Goal: Task Accomplishment & Management: Use online tool/utility

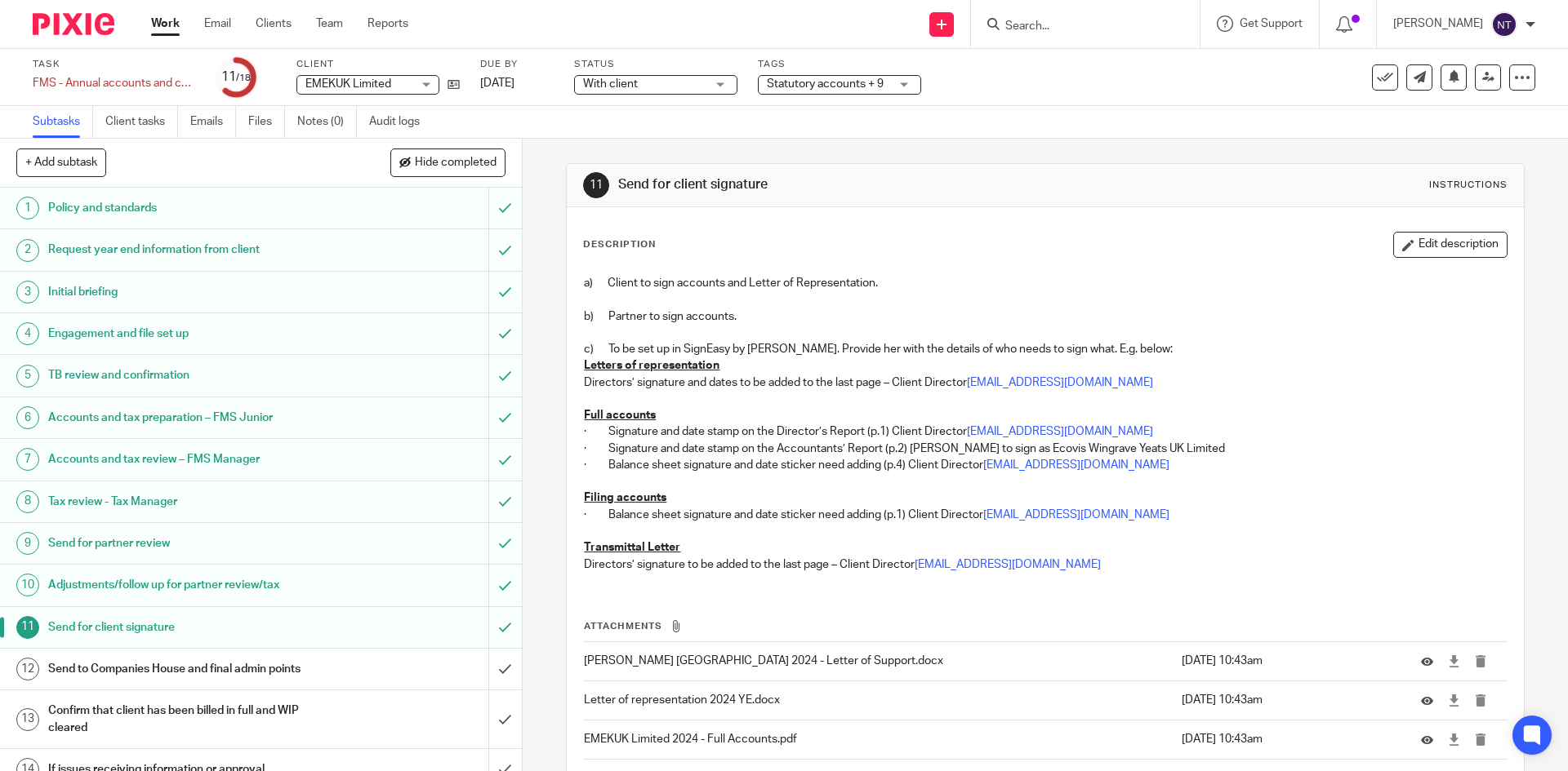
scroll to position [213, 0]
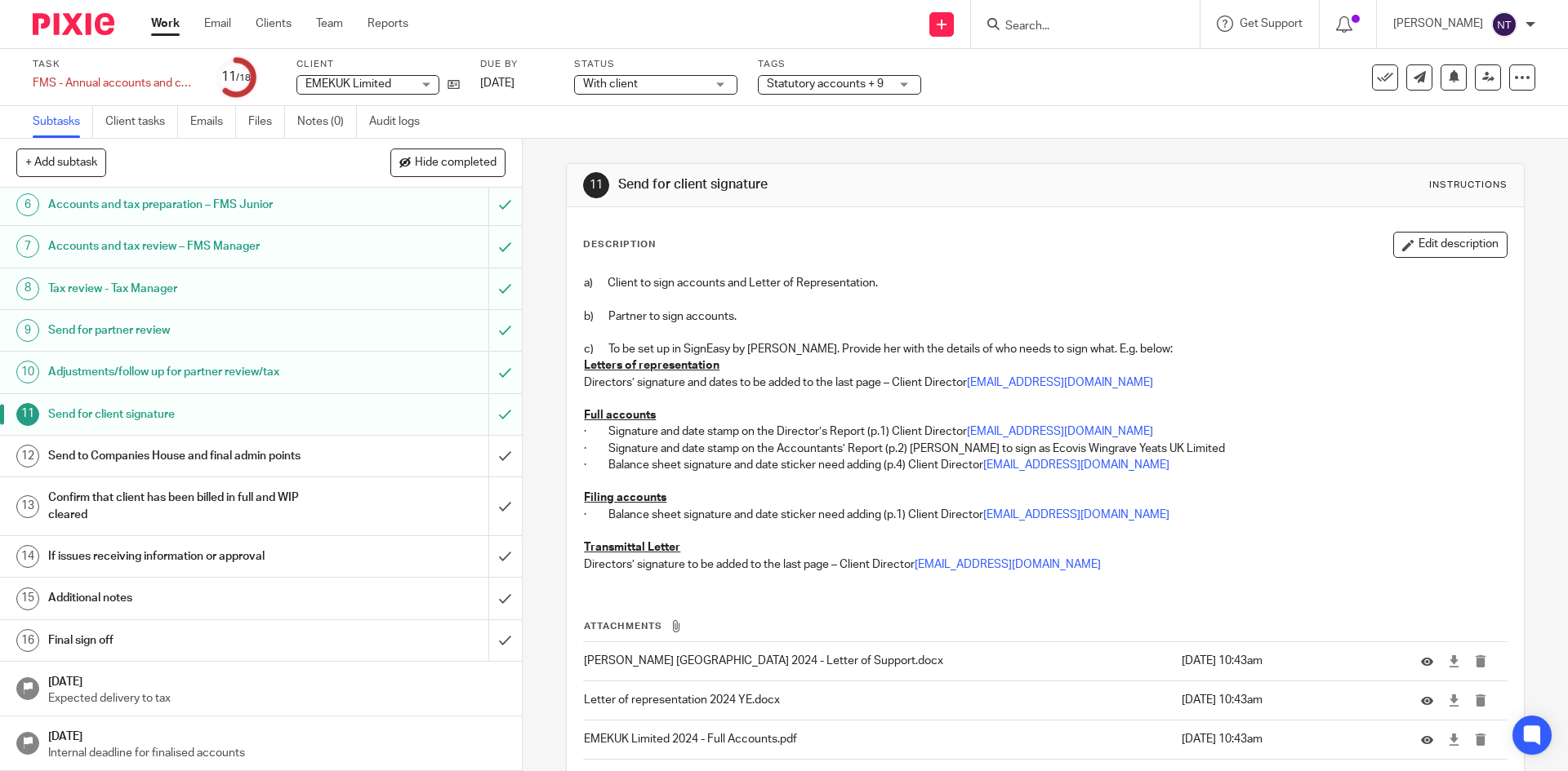
click at [176, 26] on link "Work" at bounding box center [165, 23] width 29 height 16
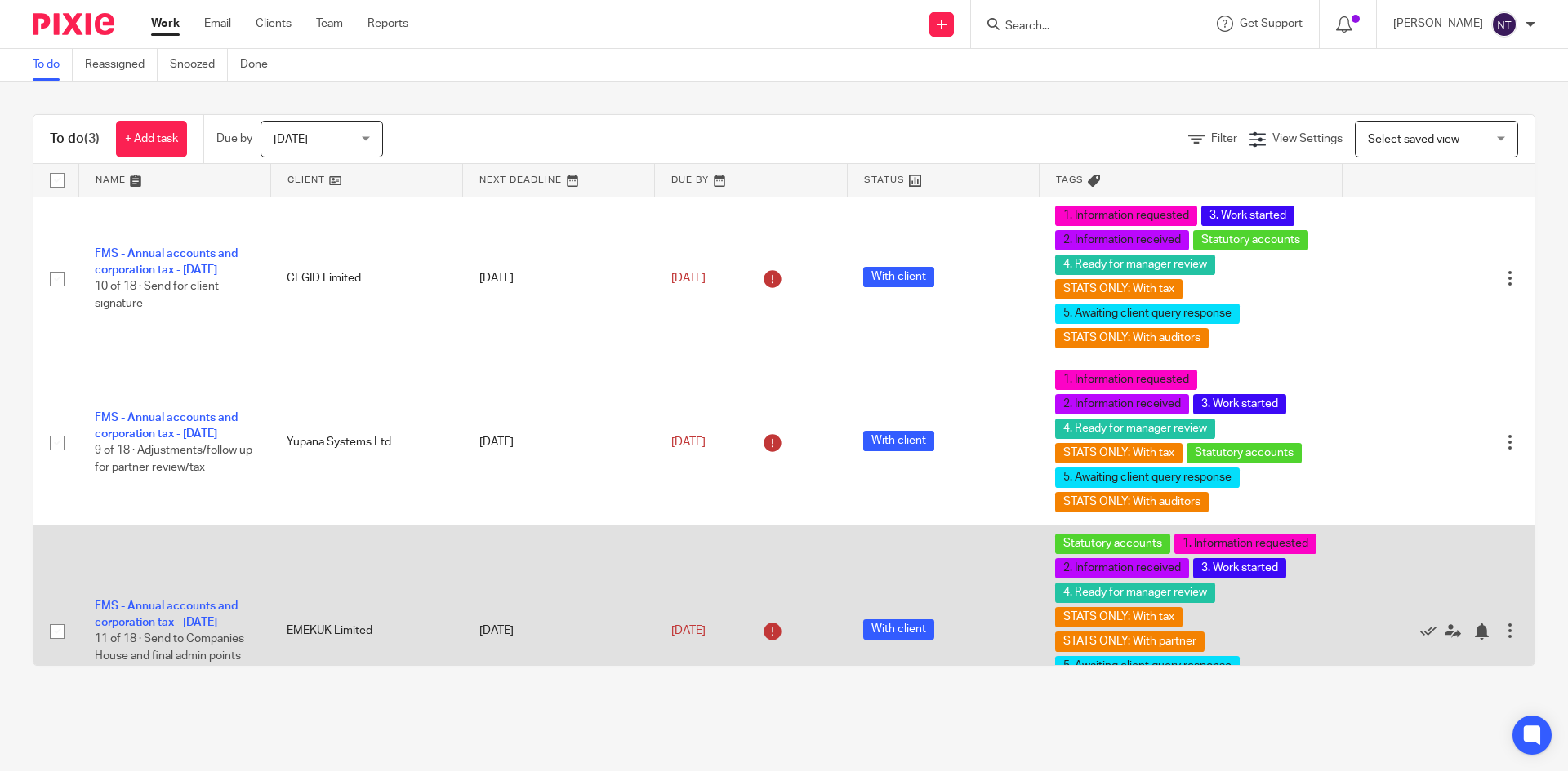
scroll to position [73, 0]
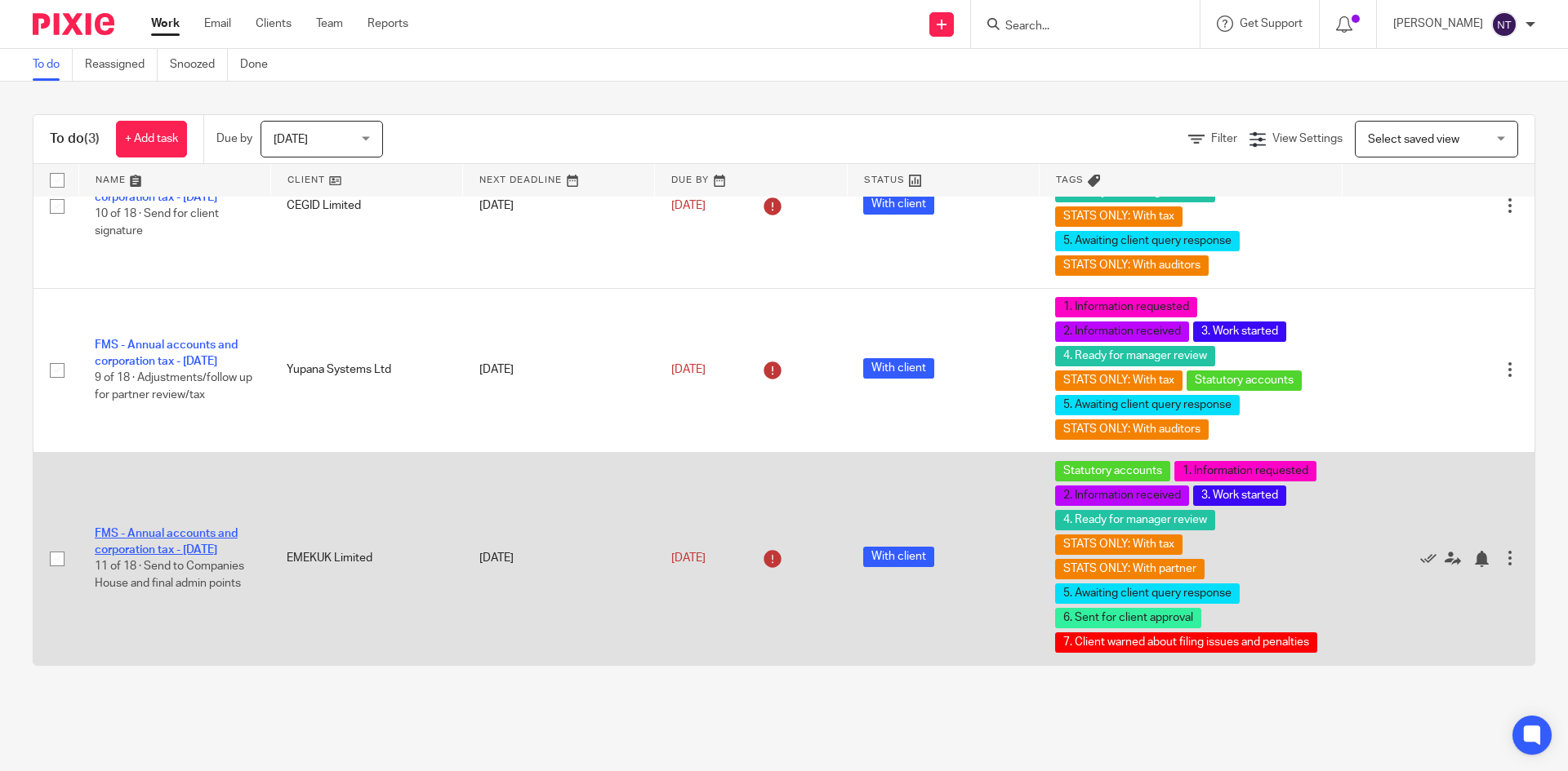
click at [207, 528] on link "FMS - Annual accounts and corporation tax - [DATE]" at bounding box center [166, 542] width 143 height 28
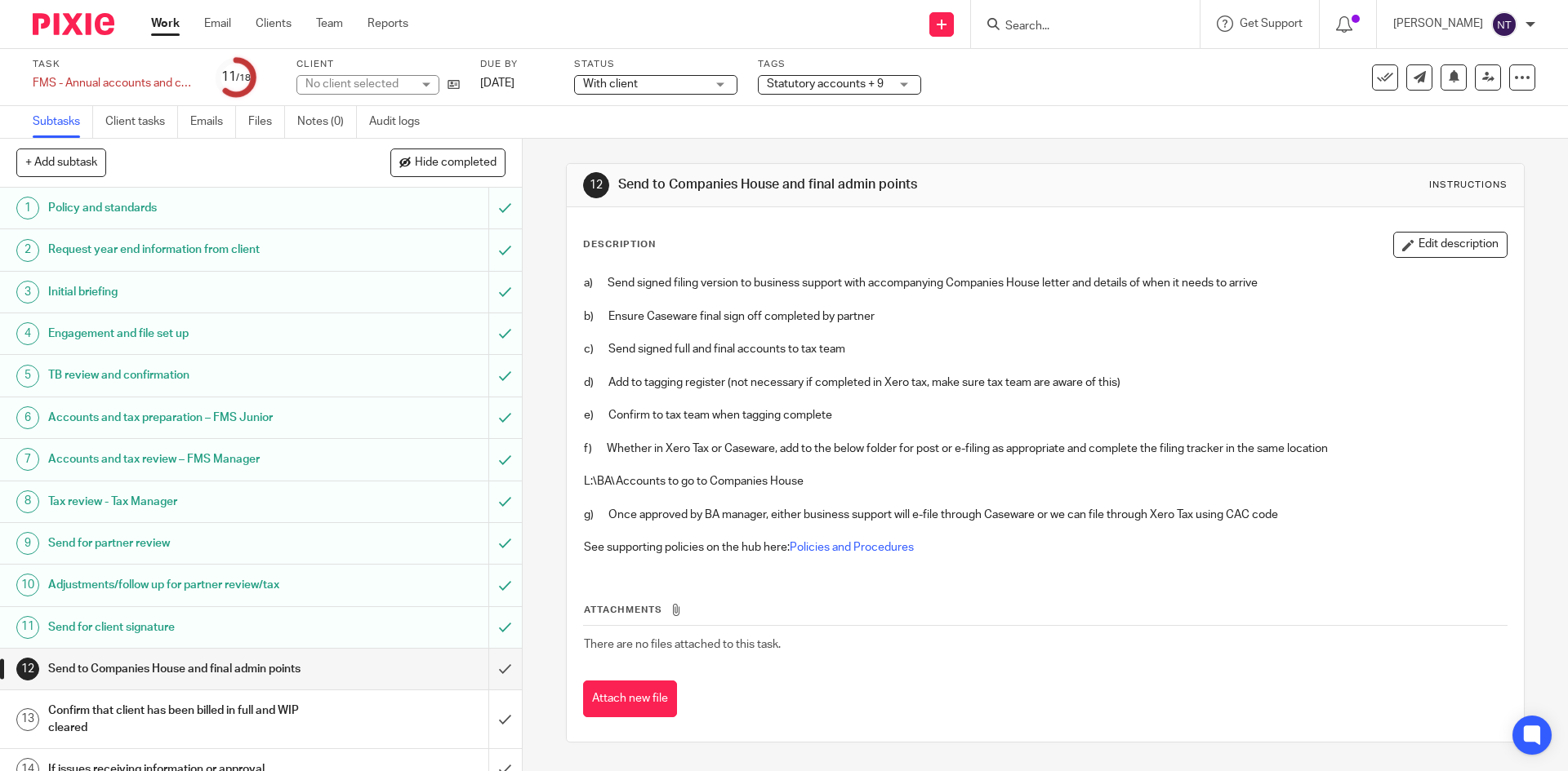
scroll to position [213, 0]
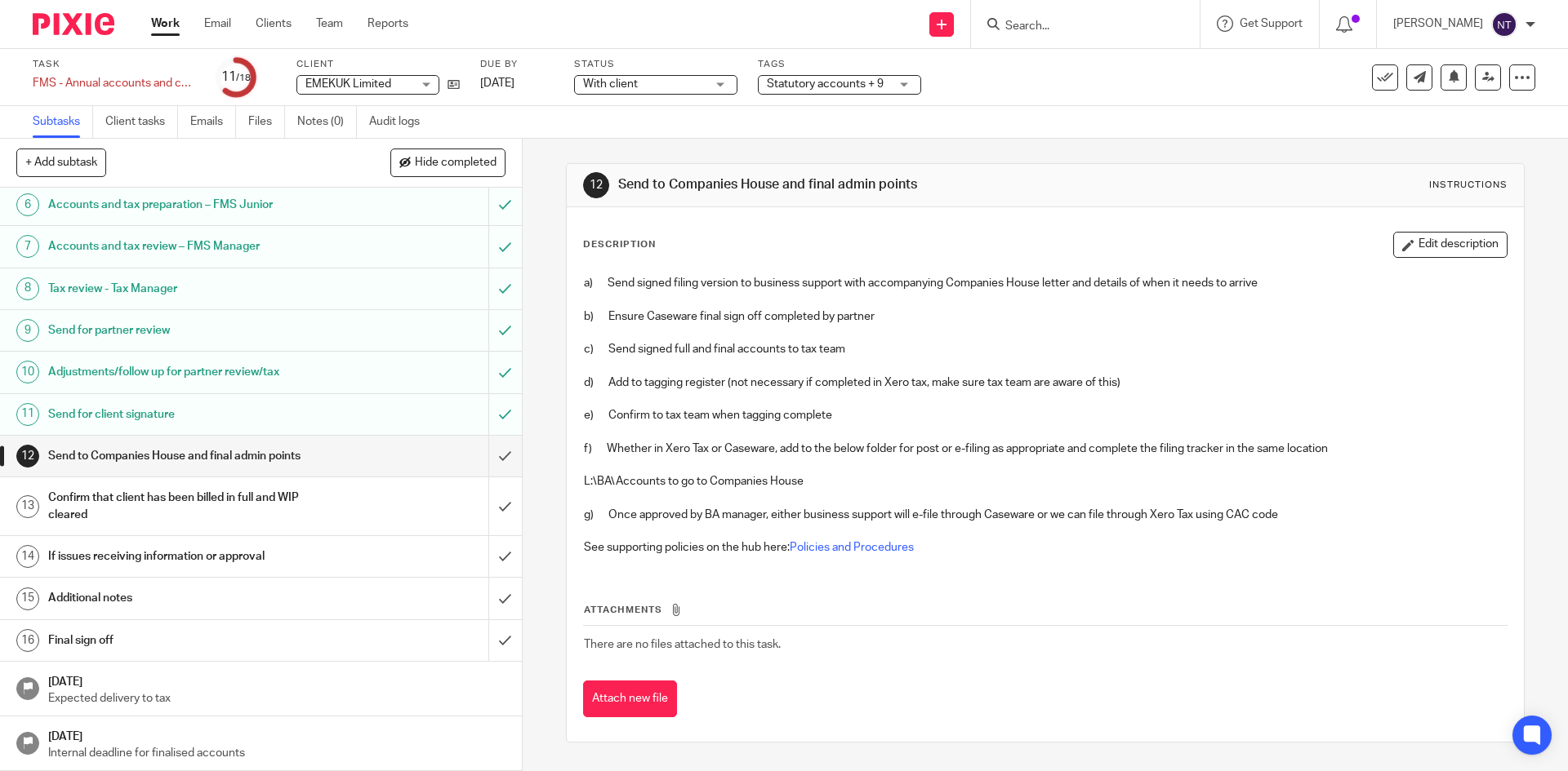
click at [381, 640] on div "Final sign off" at bounding box center [260, 640] width 424 height 24
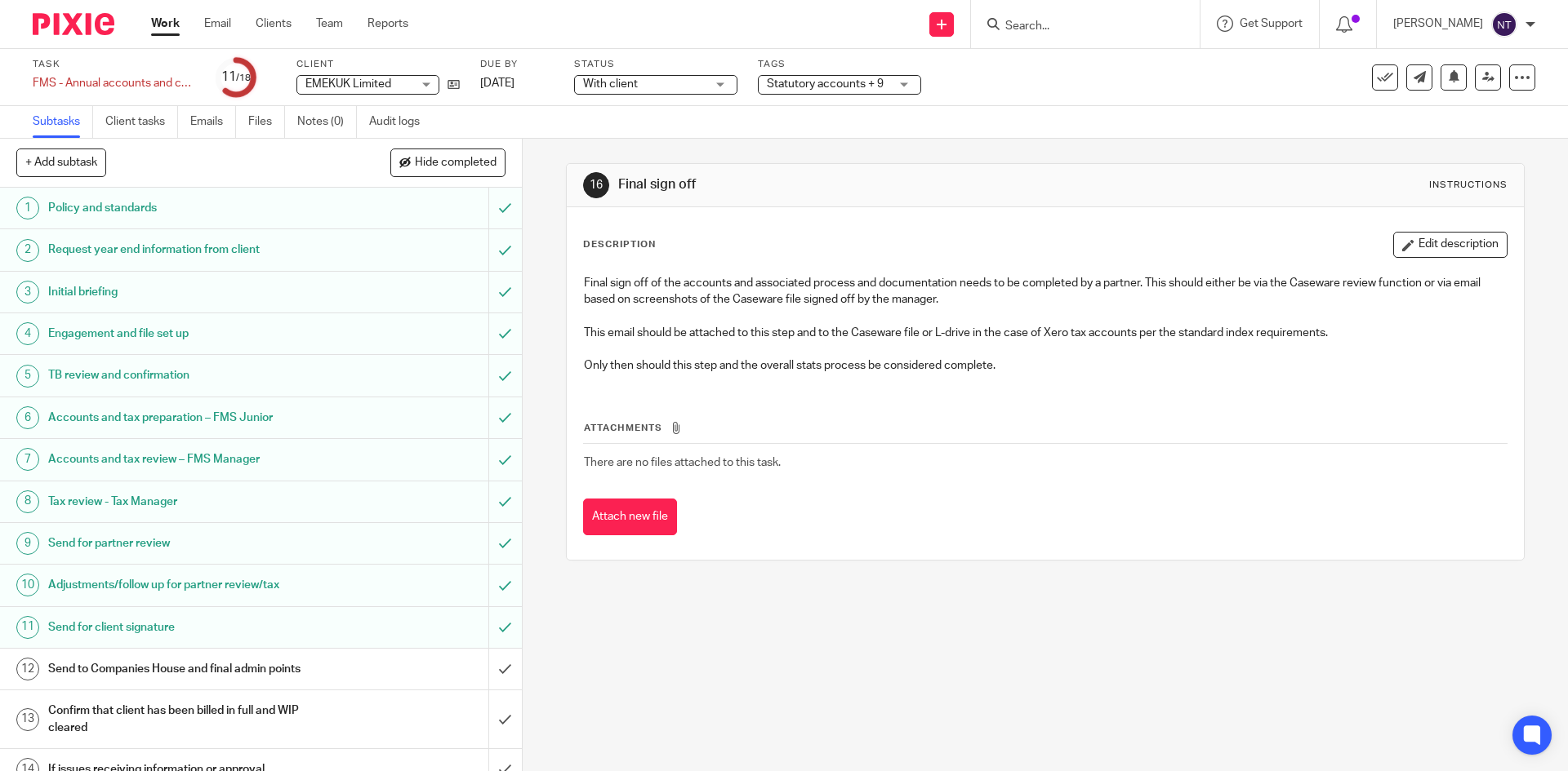
scroll to position [213, 0]
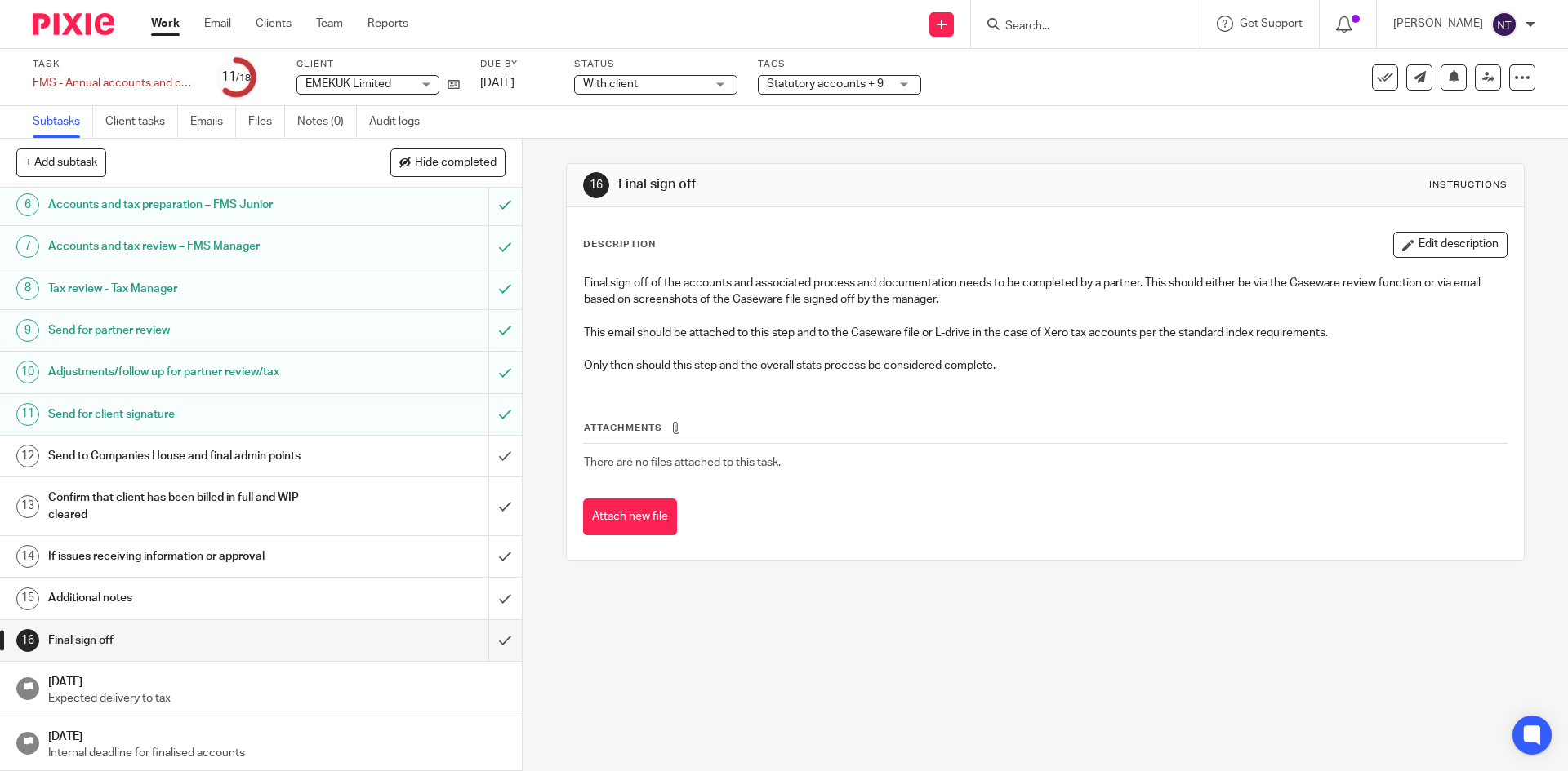
click at [794, 77] on span "Statutory accounts + 9" at bounding box center [828, 85] width 122 height 17
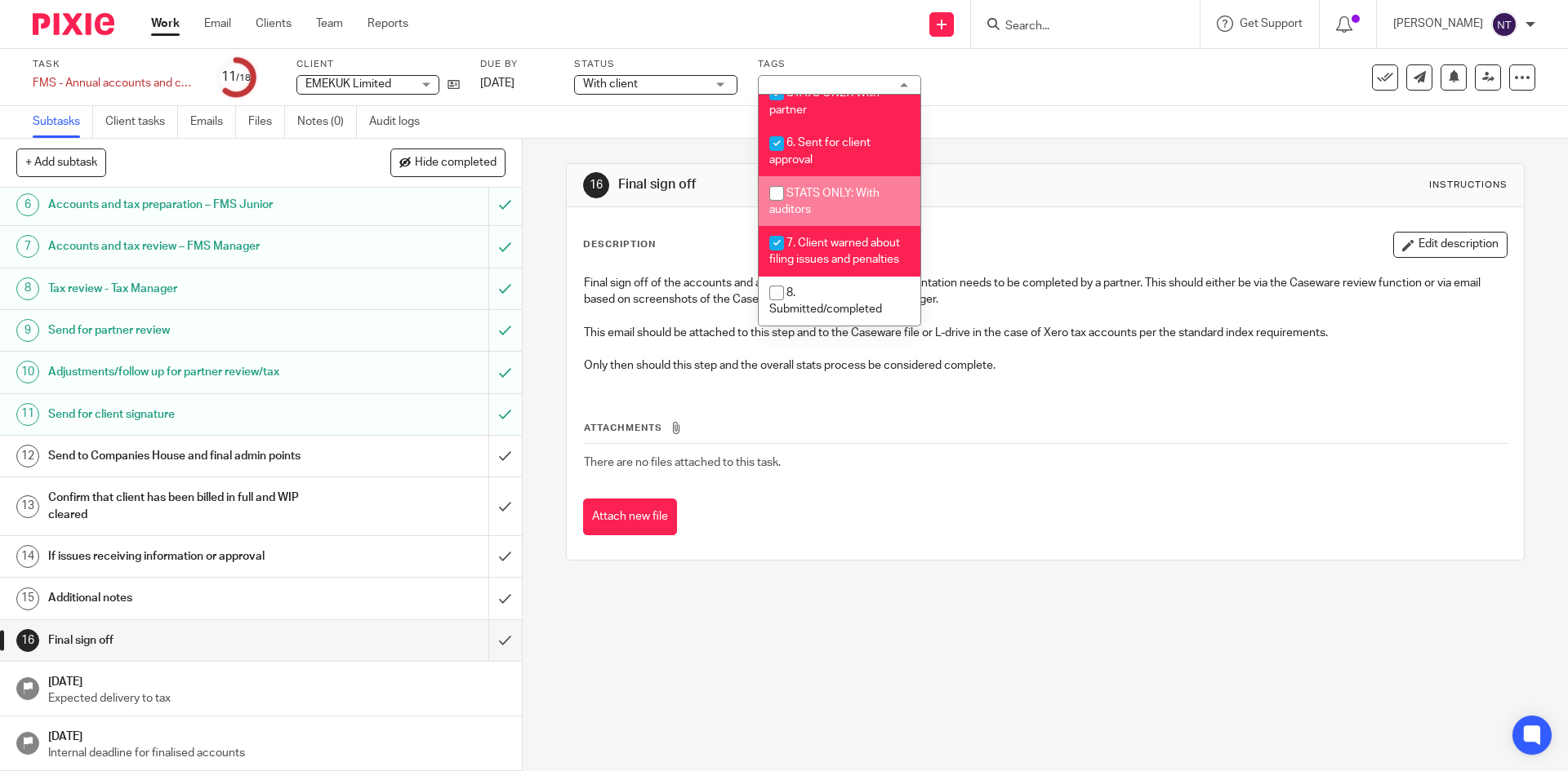
scroll to position [582, 0]
click at [411, 459] on div "Send to Companies House and final admin points" at bounding box center [260, 456] width 424 height 24
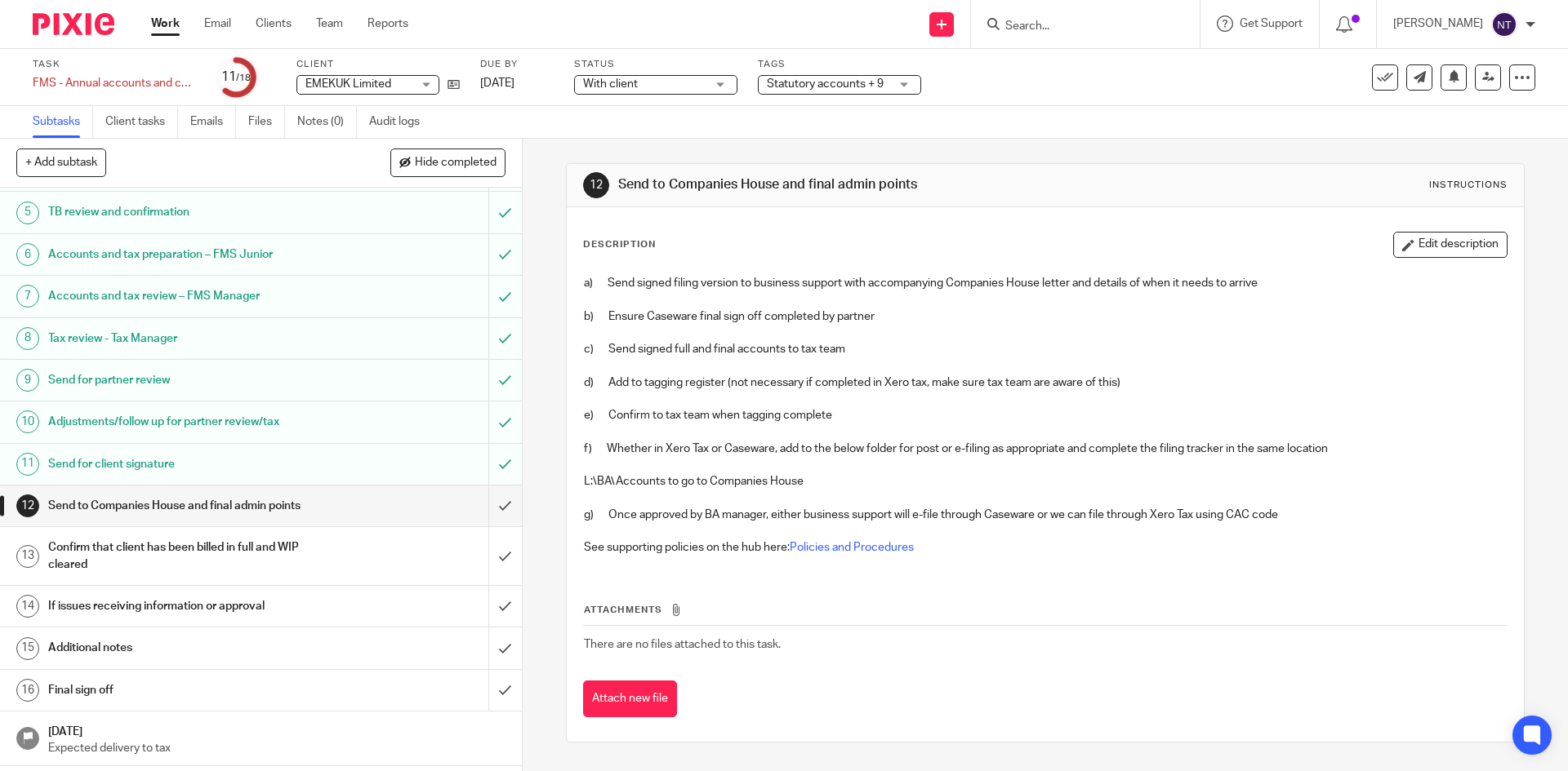
scroll to position [213, 0]
